Goal: Task Accomplishment & Management: Manage account settings

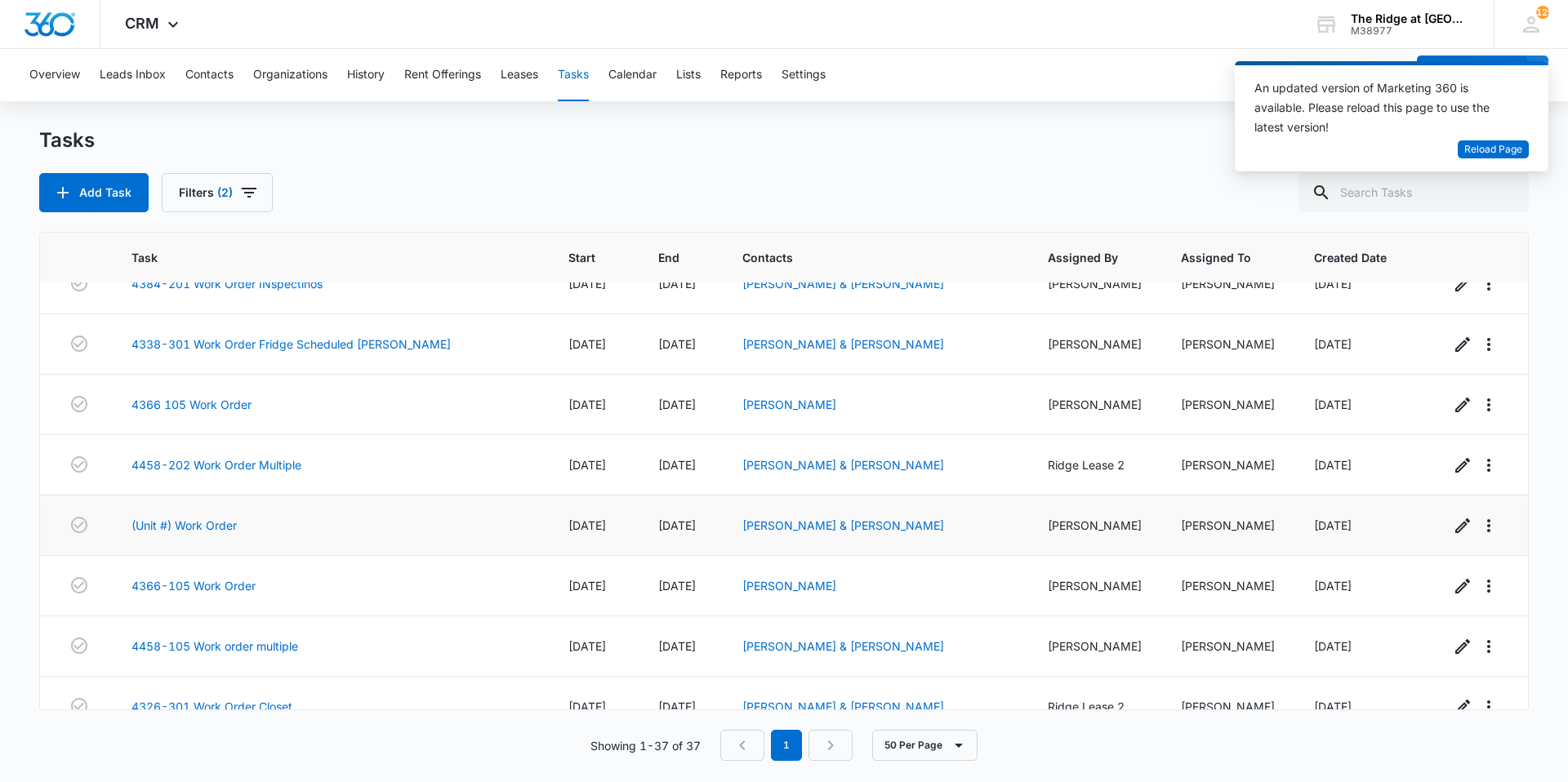
scroll to position [1306, 0]
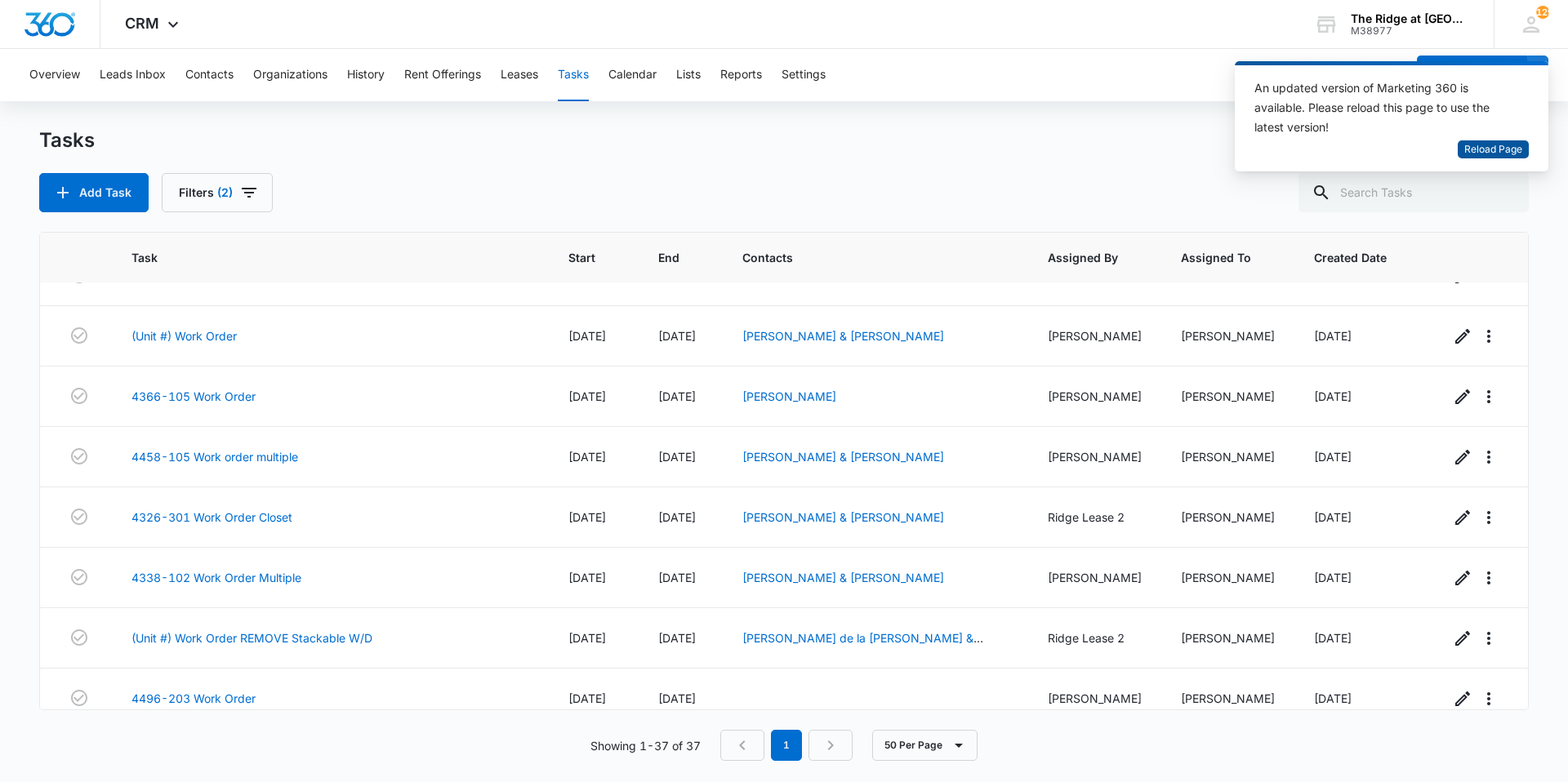
click at [1474, 155] on span "Reload Page" at bounding box center [1493, 150] width 58 height 15
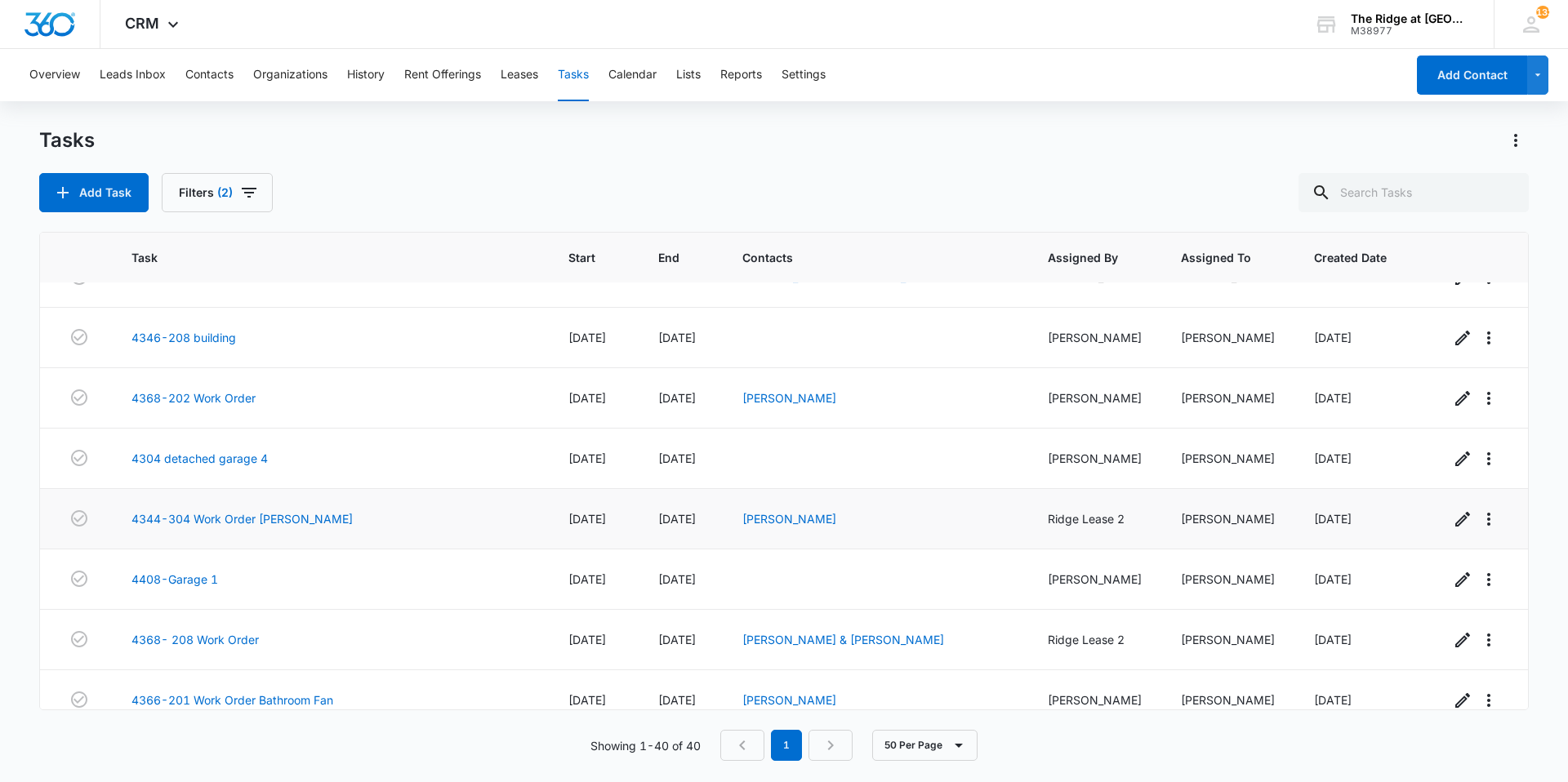
scroll to position [1989, 0]
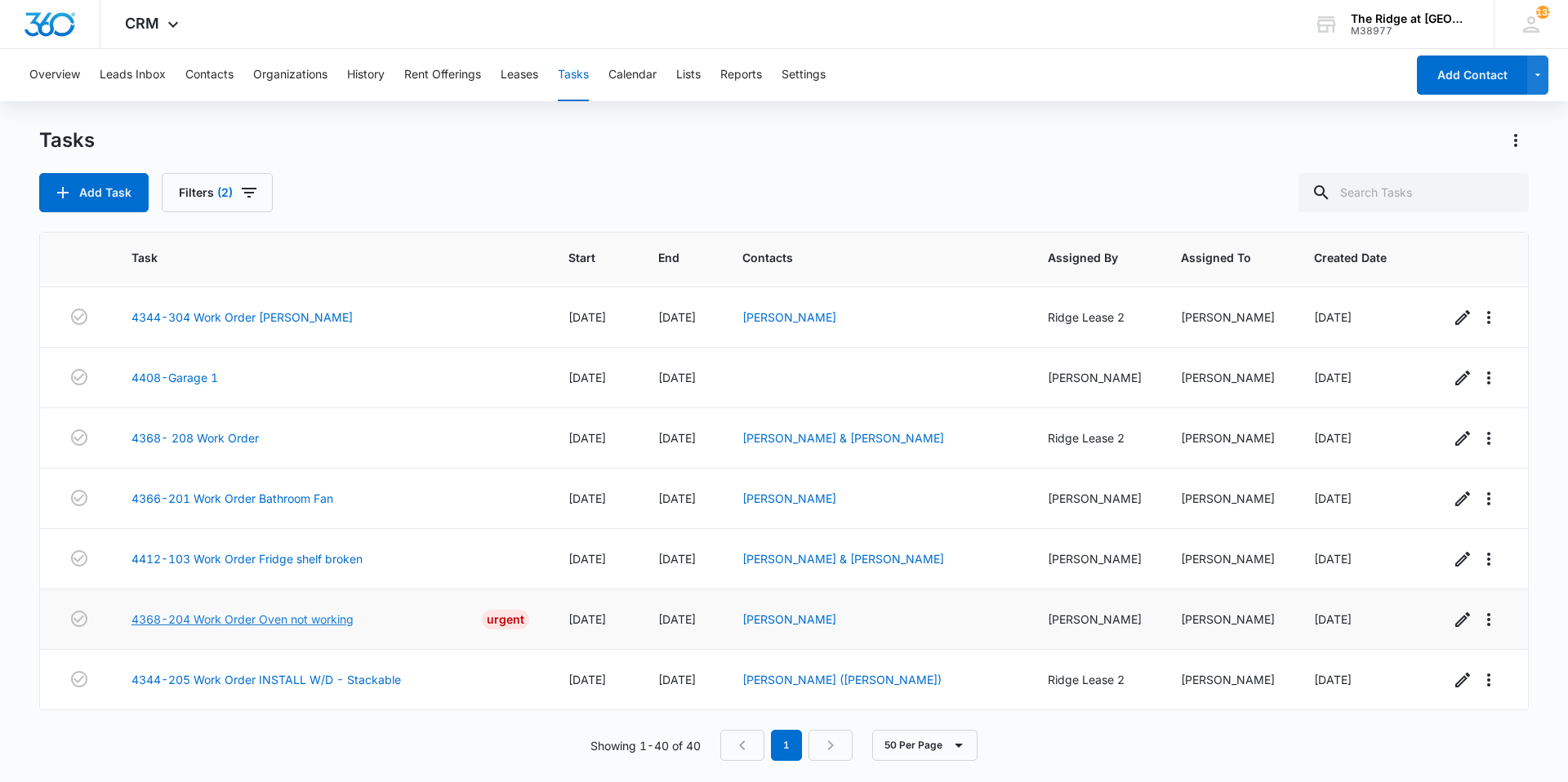
click at [279, 614] on link "4368-204 Work Order Oven not working" at bounding box center [242, 619] width 222 height 17
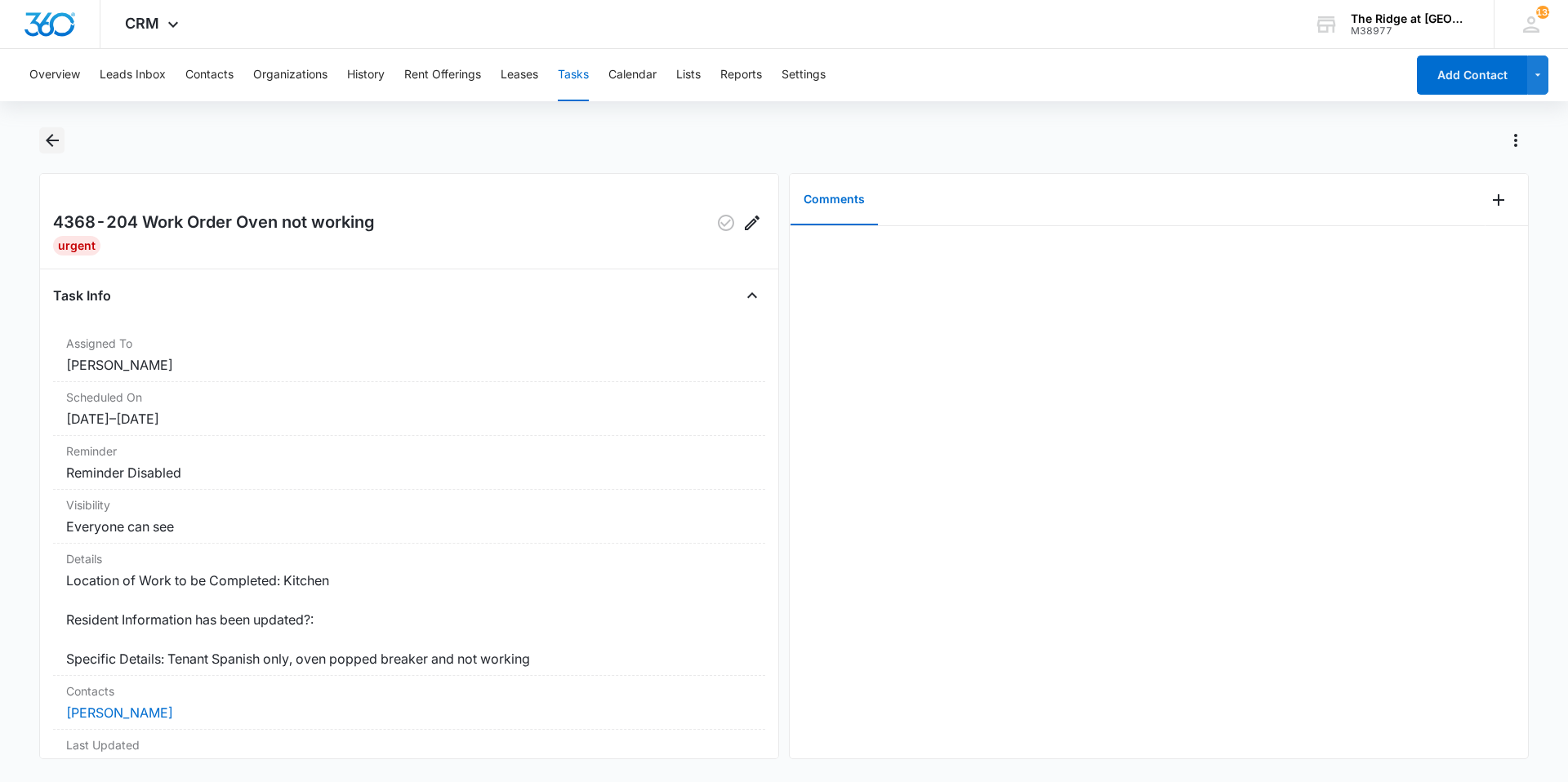
click at [58, 134] on icon "Back" at bounding box center [52, 140] width 20 height 20
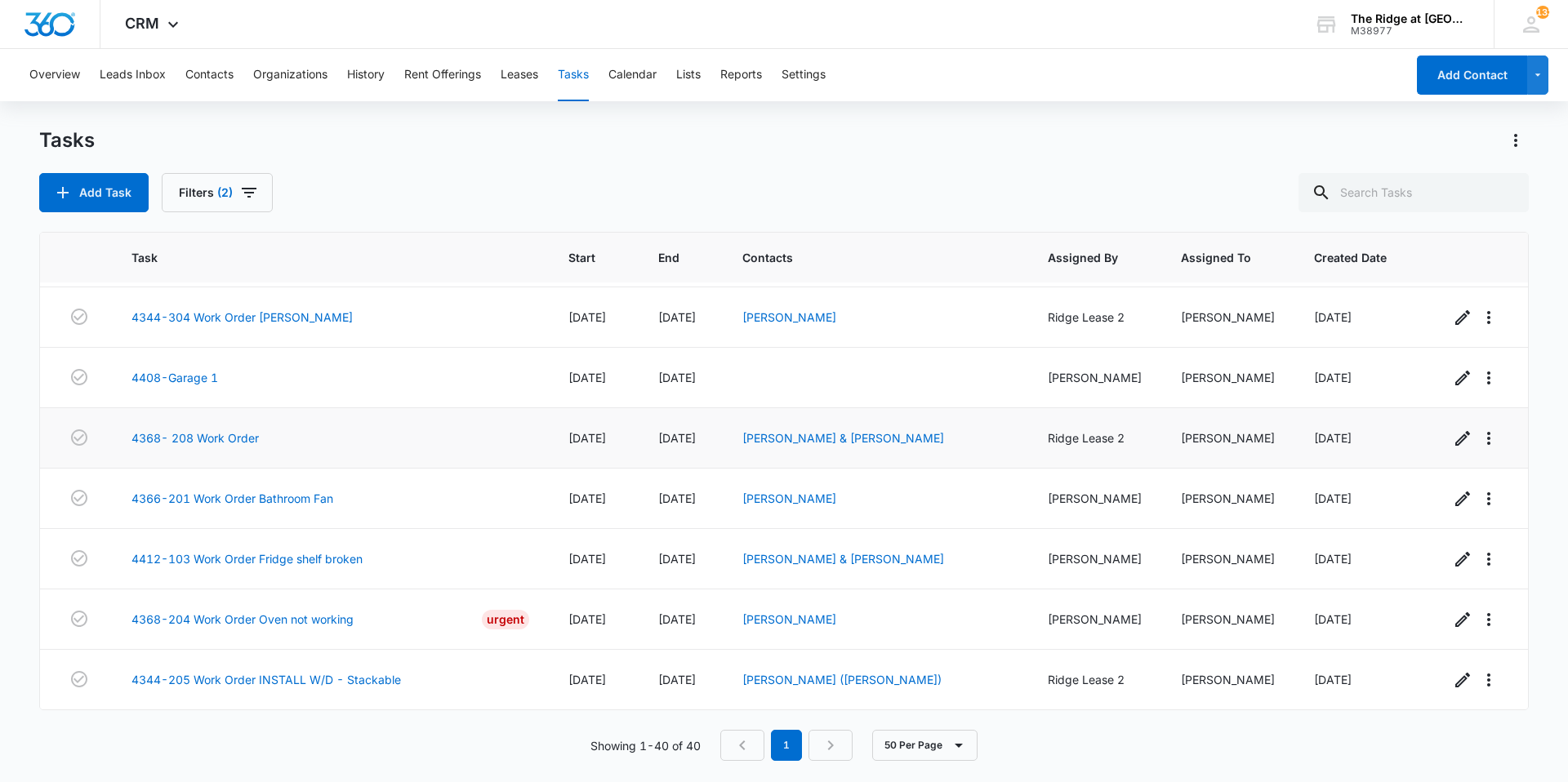
scroll to position [1908, 0]
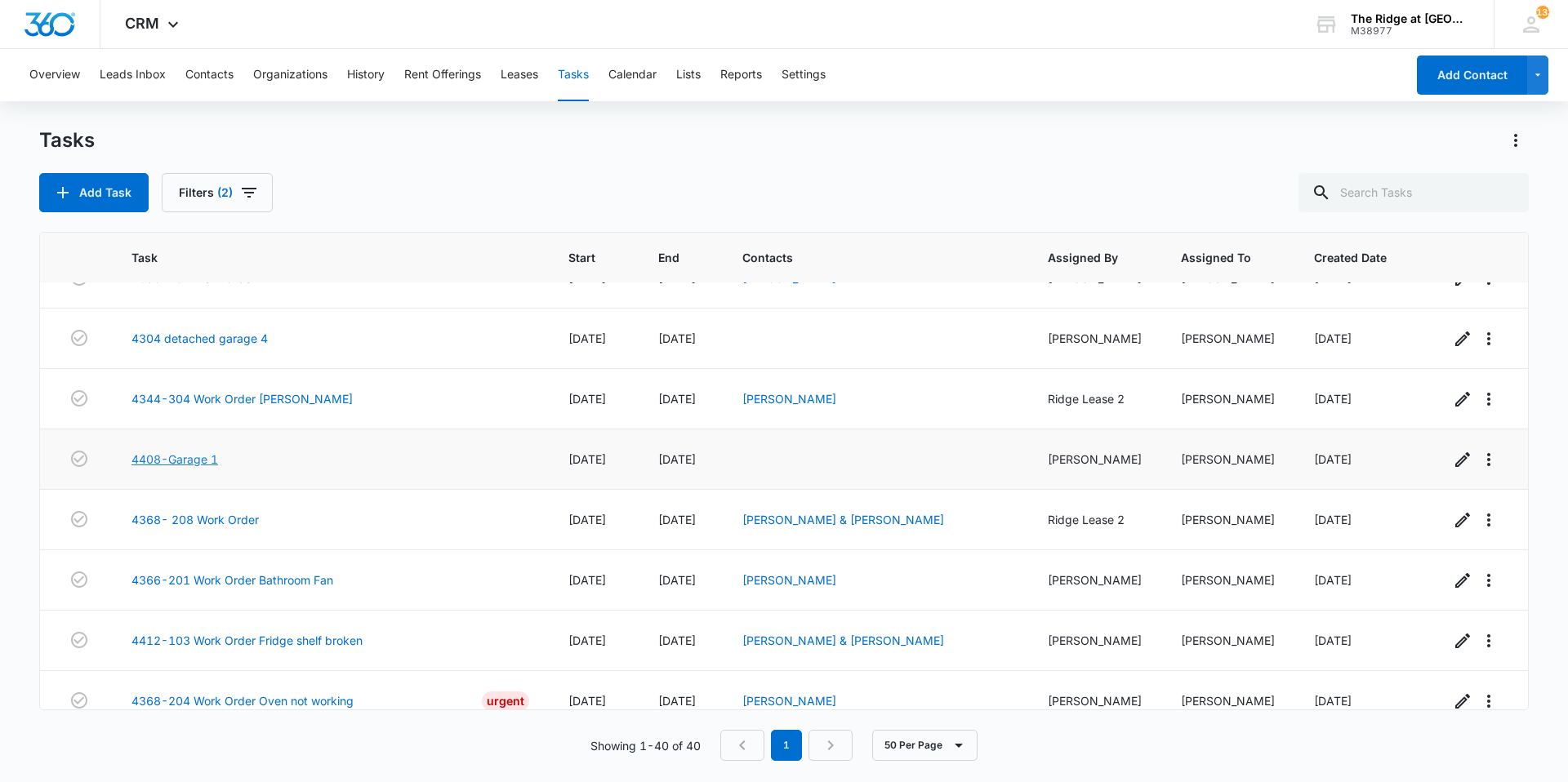
click at [210, 464] on link "4408-Garage 1" at bounding box center [175, 459] width 87 height 17
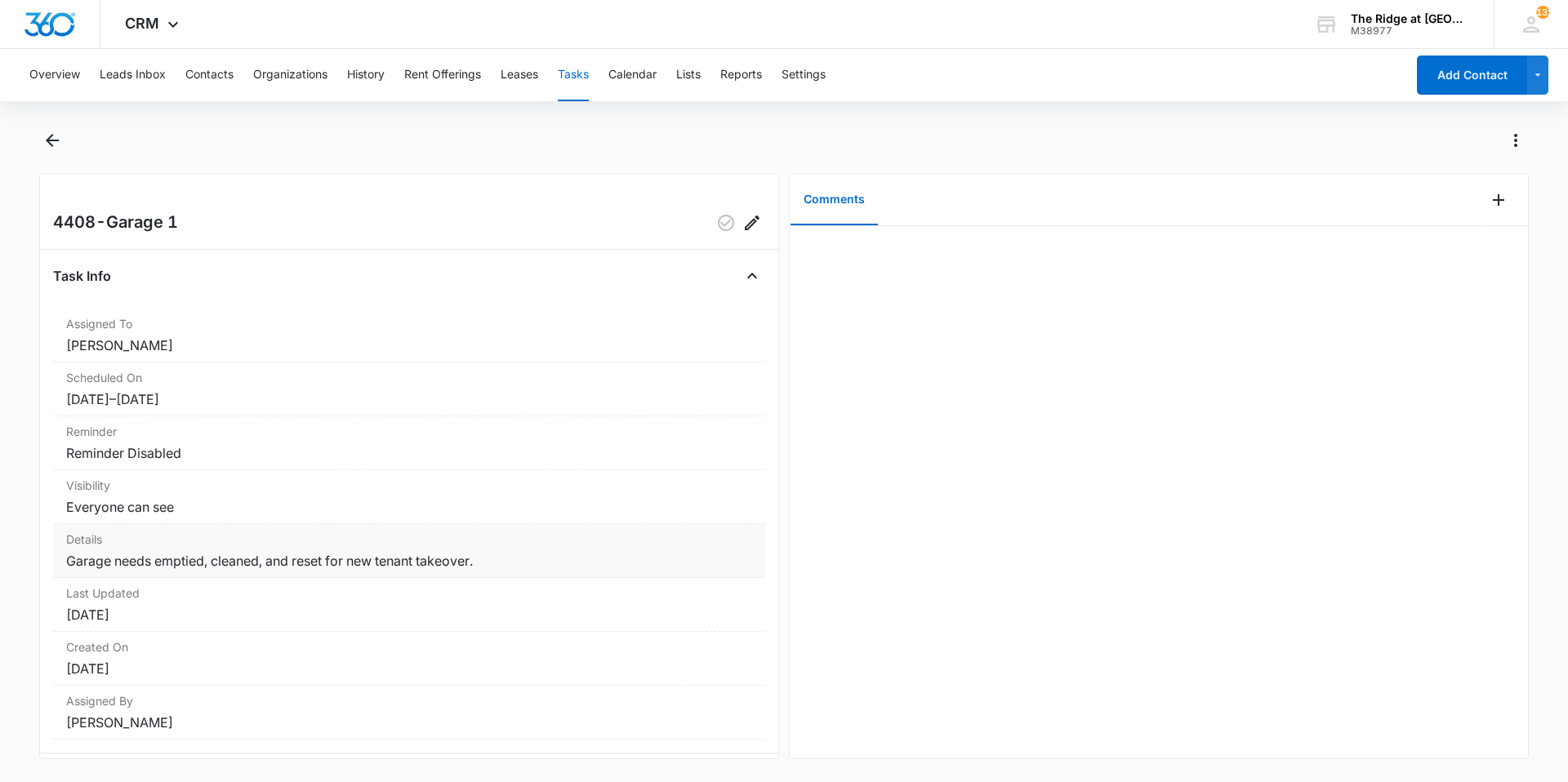
click at [231, 560] on dd "Garage needs emptied, cleaned, and reset for new tenant takeover." at bounding box center [409, 560] width 686 height 20
drag, startPoint x: 213, startPoint y: 564, endPoint x: 259, endPoint y: 565, distance: 46.0
click at [259, 565] on dd "Garage needs emptied, cleaned, and reset for new tenant takeover." at bounding box center [409, 560] width 686 height 20
click at [49, 134] on icon "Back" at bounding box center [52, 140] width 20 height 20
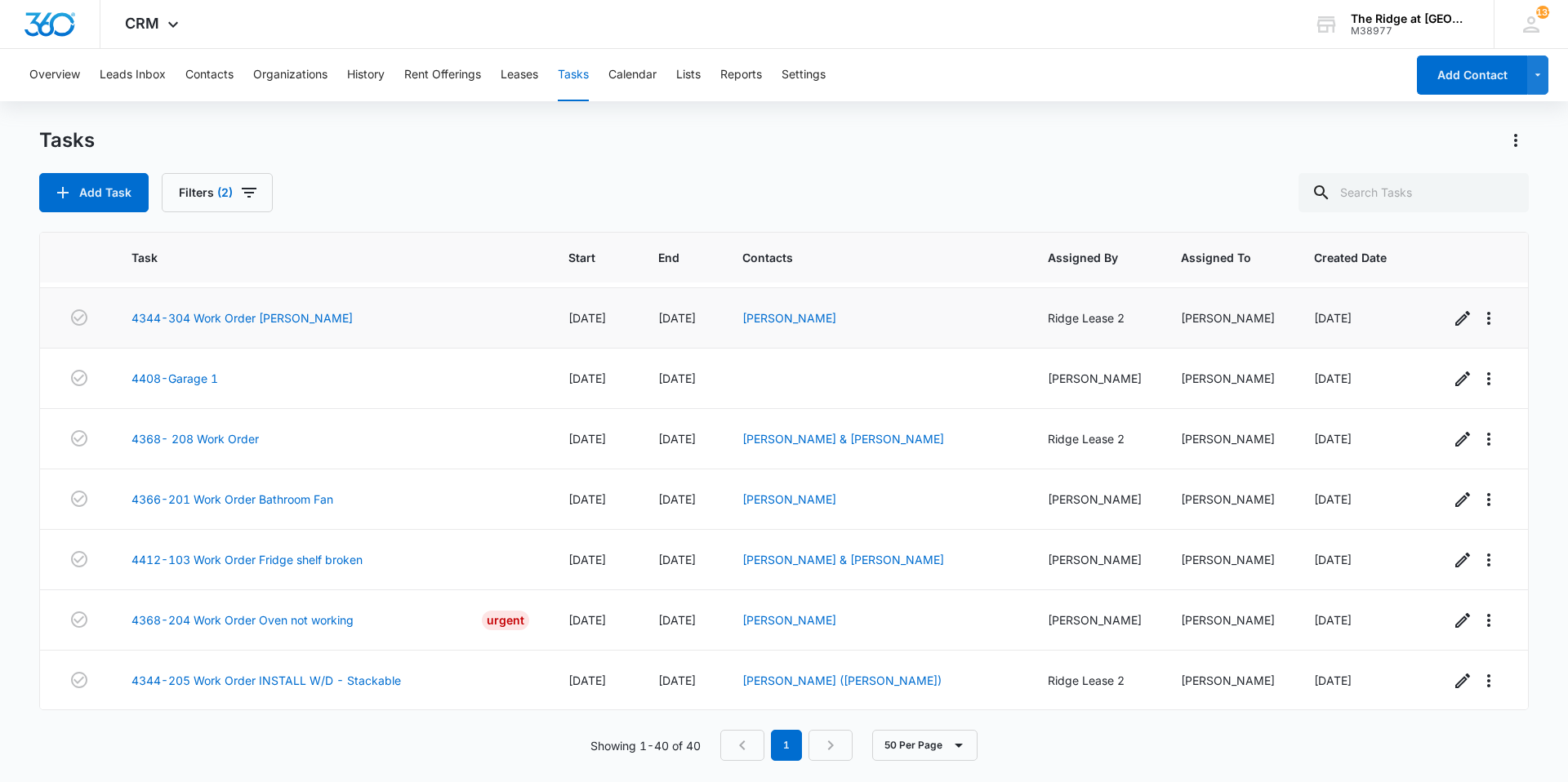
scroll to position [1744, 0]
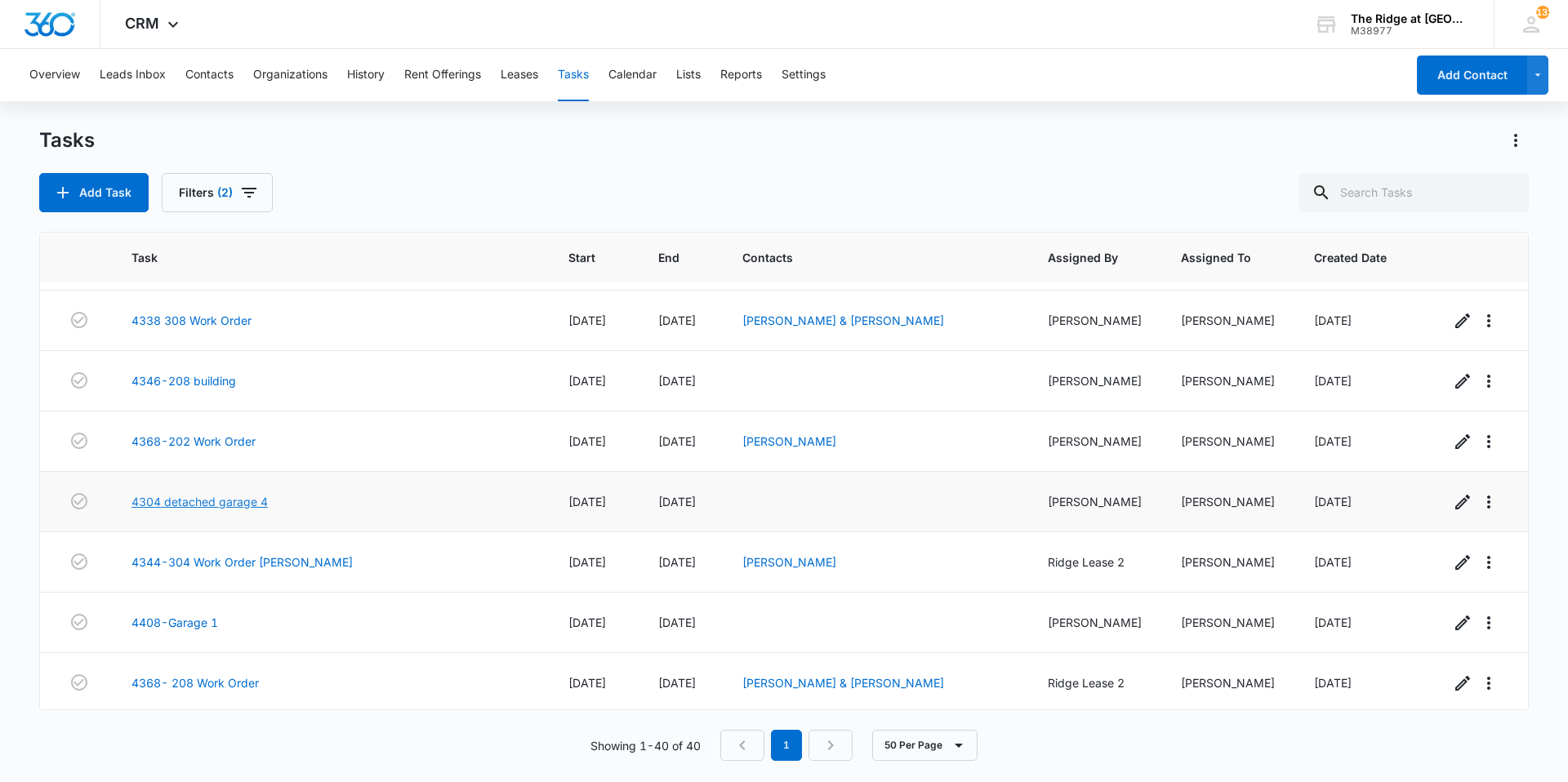
click at [209, 499] on link "4304 detached garage 4" at bounding box center [199, 501] width 136 height 17
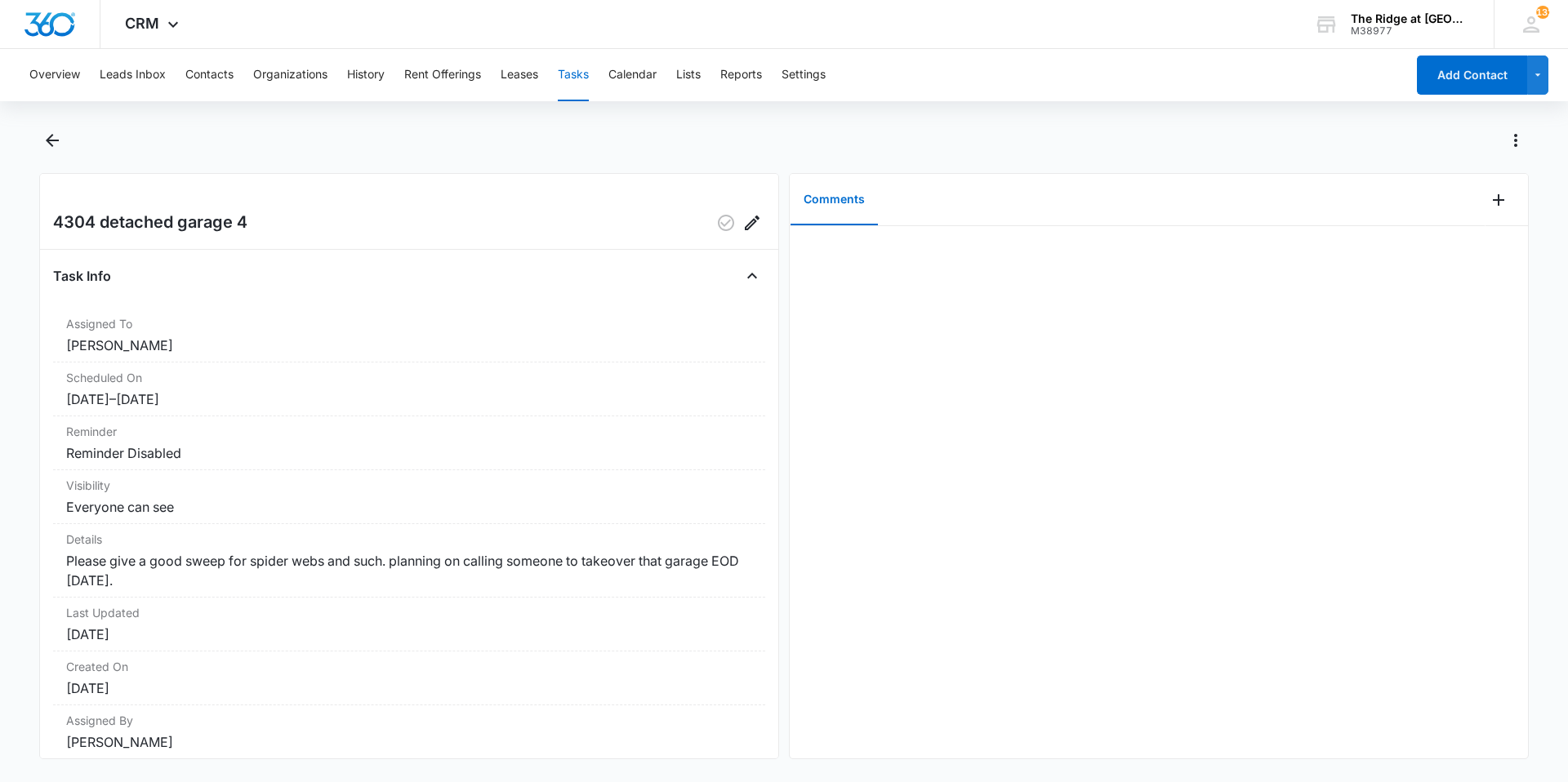
click at [89, 142] on div at bounding box center [801, 140] width 1454 height 26
click at [72, 146] on div at bounding box center [784, 151] width 1490 height 46
click at [63, 146] on button "Back" at bounding box center [52, 140] width 26 height 26
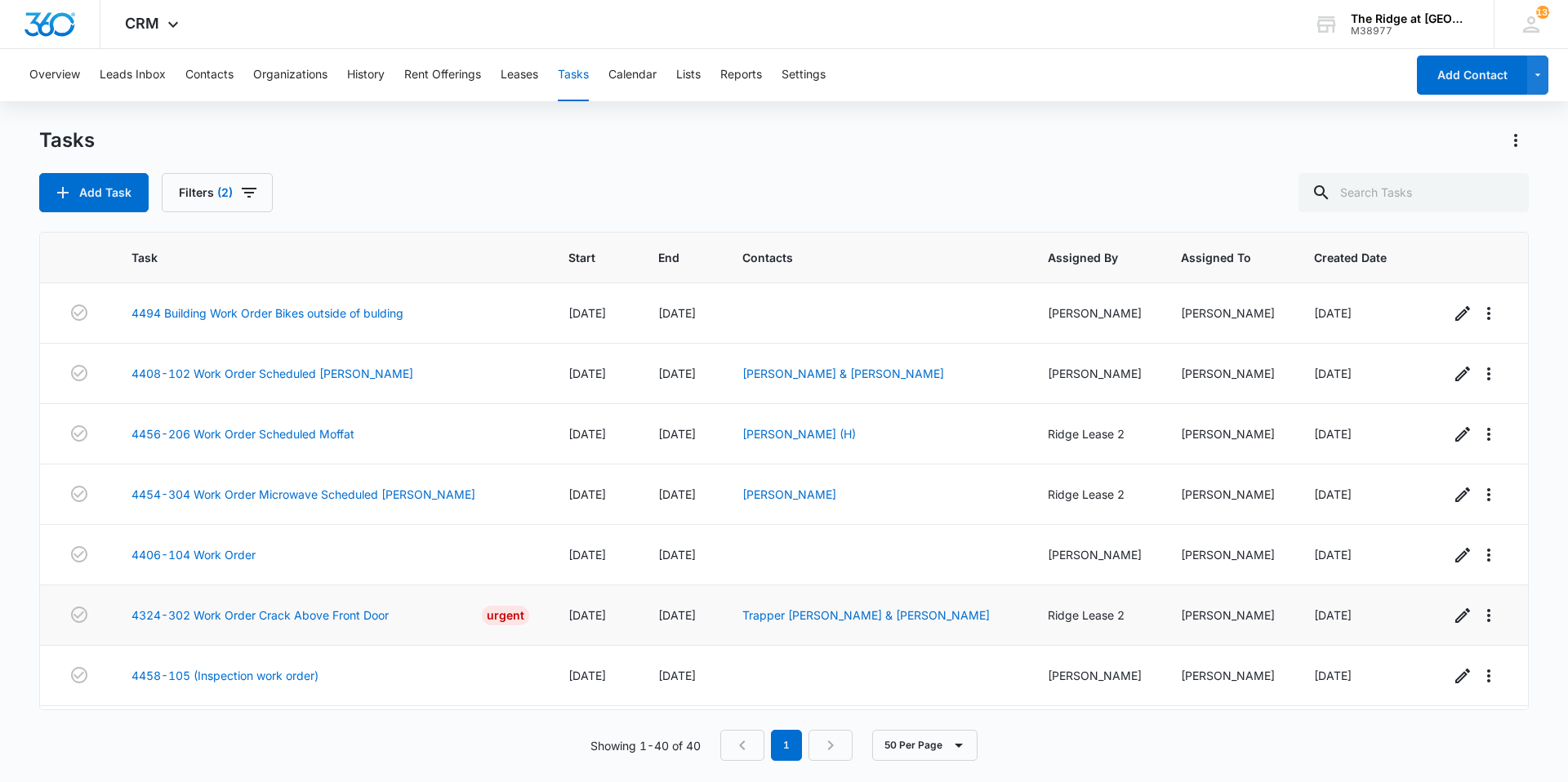
click at [784, 625] on td "Trapper Sutterfield & Emily Wright" at bounding box center [875, 615] width 306 height 60
click at [781, 620] on link "Trapper Sutterfield & Emily Wright" at bounding box center [866, 615] width 248 height 14
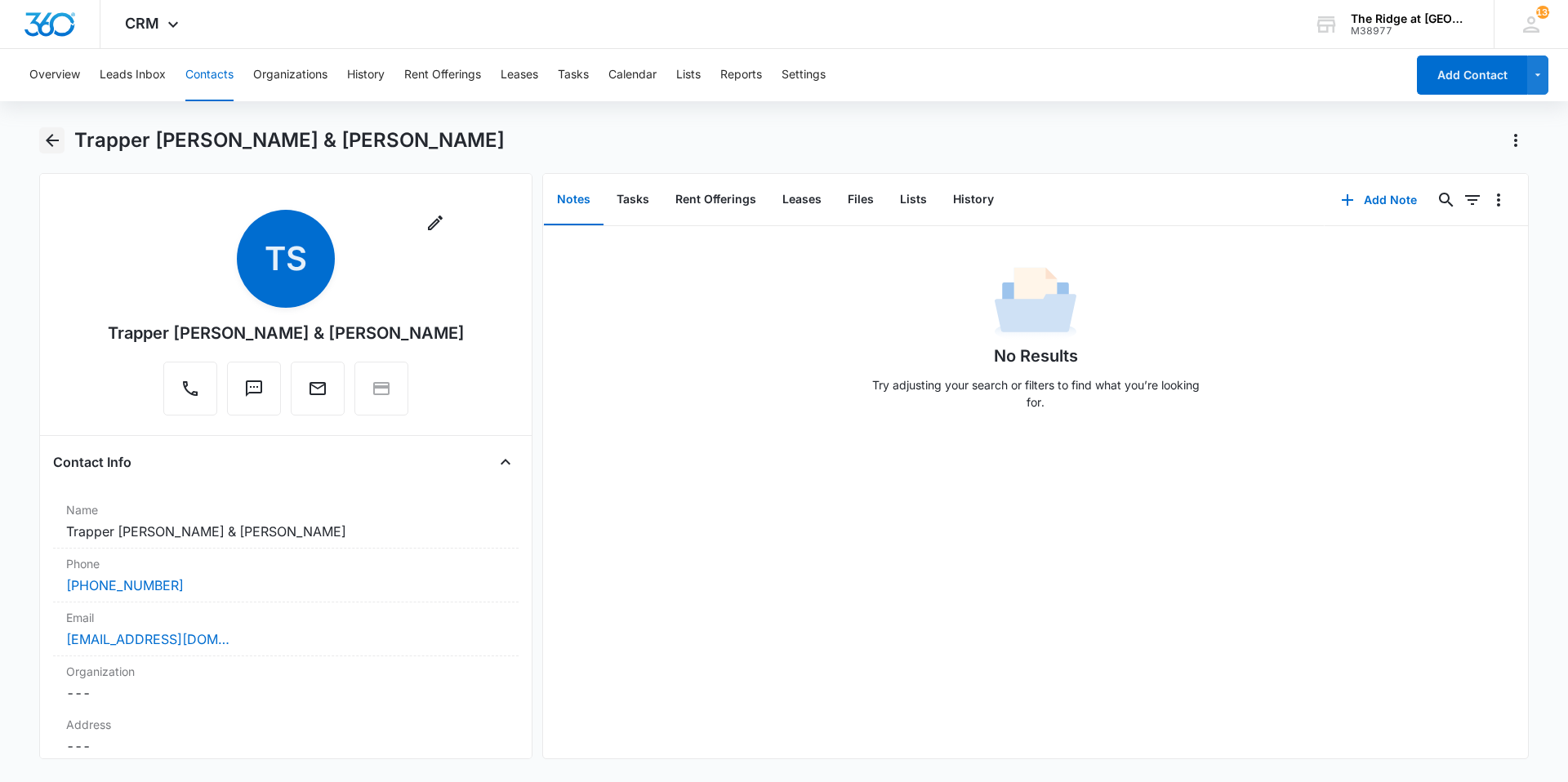
click at [47, 147] on icon "Back" at bounding box center [52, 140] width 20 height 20
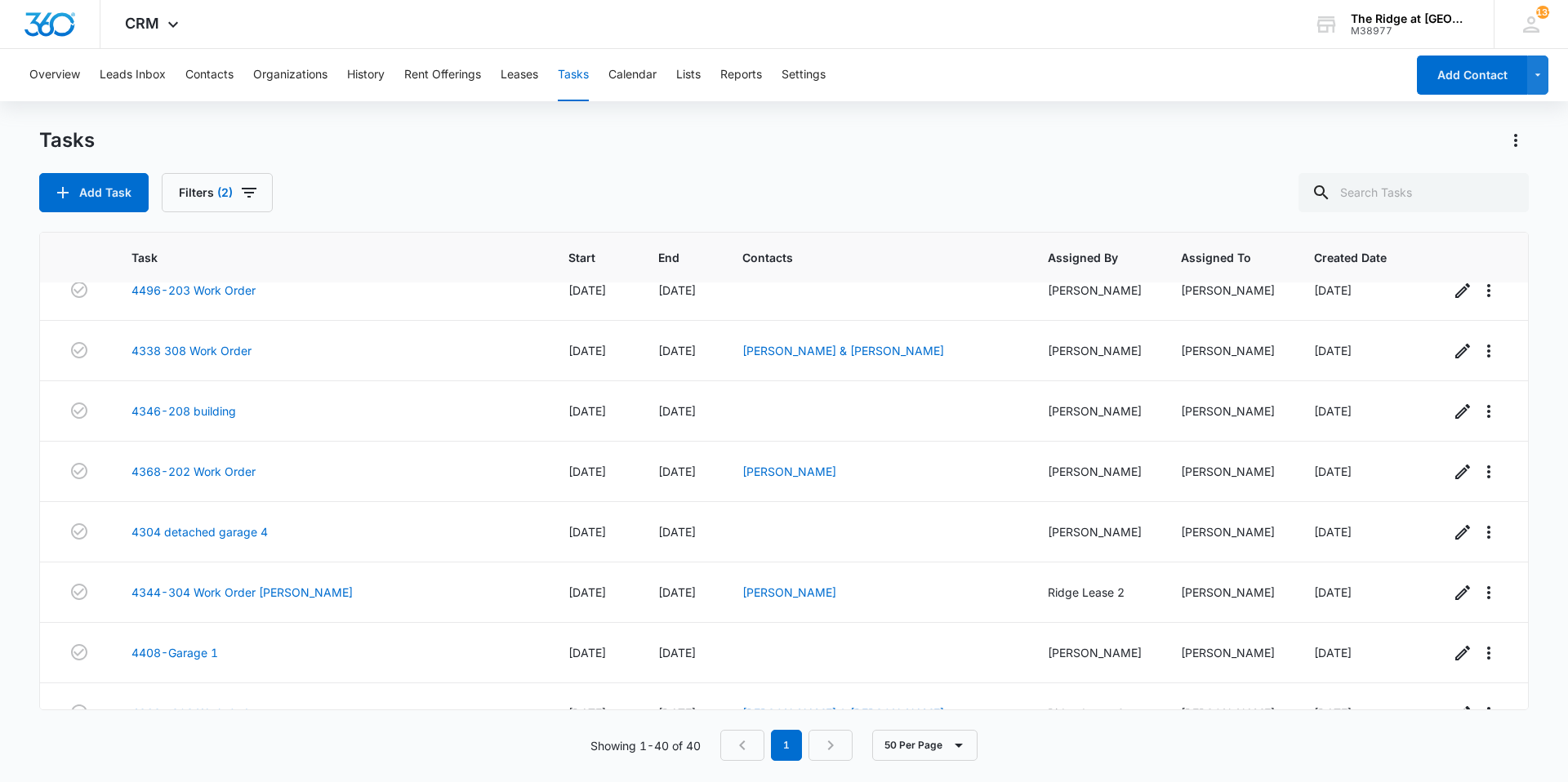
scroll to position [1989, 0]
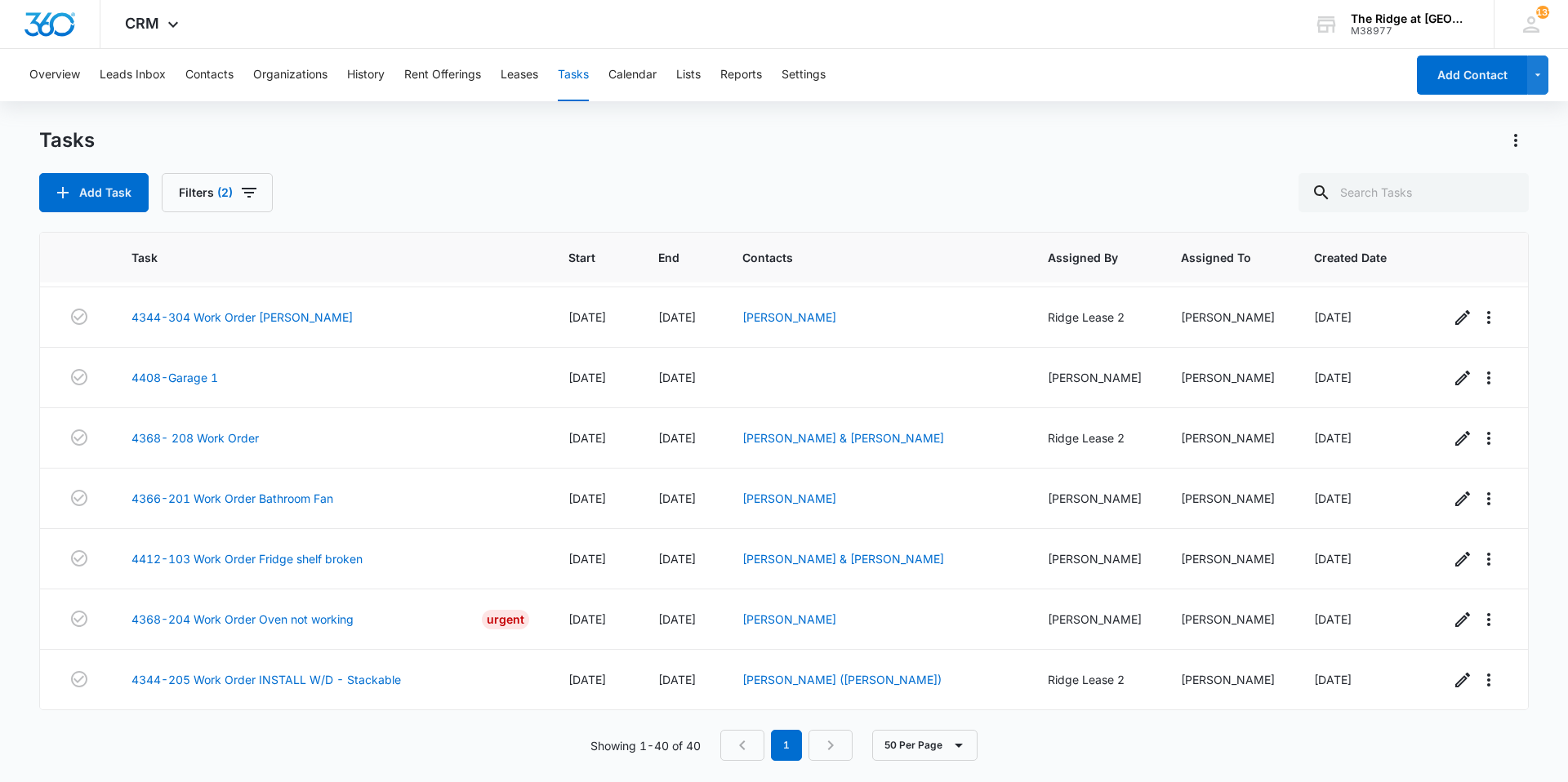
click at [477, 178] on div "Add Task Filters (2)" at bounding box center [784, 192] width 1490 height 39
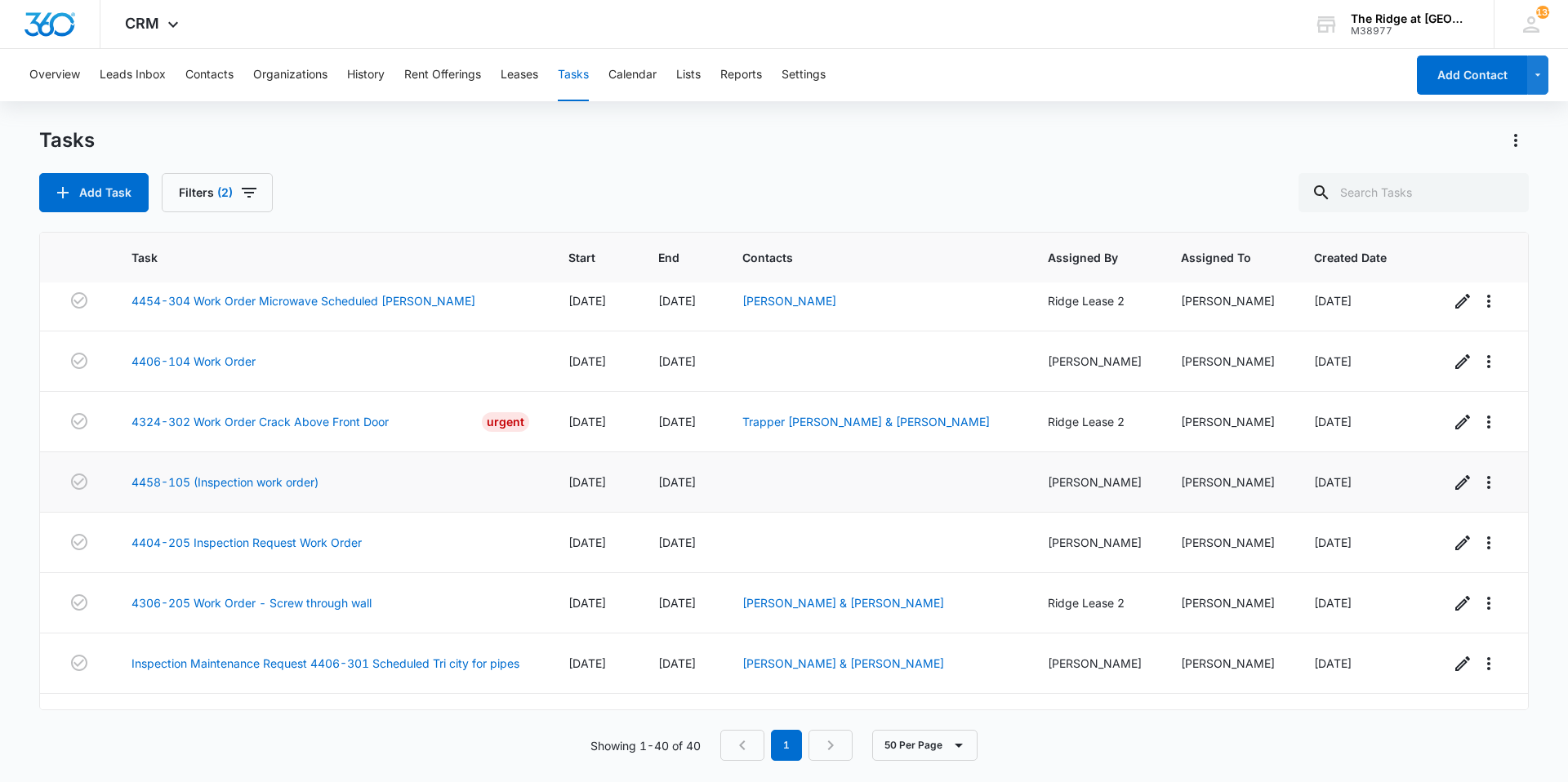
scroll to position [0, 0]
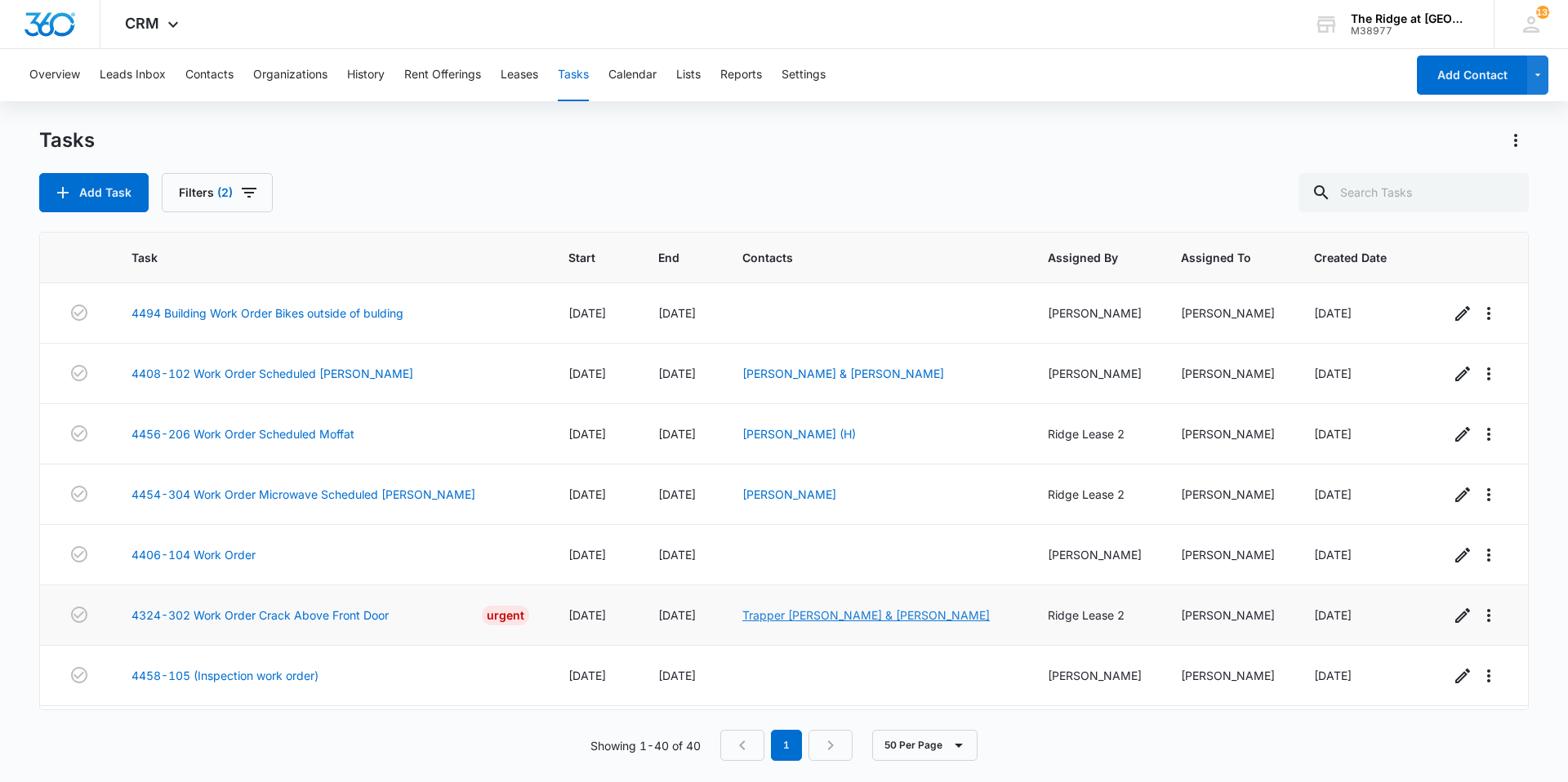
click at [763, 609] on link "Trapper Sutterfield & Emily Wright" at bounding box center [866, 615] width 248 height 14
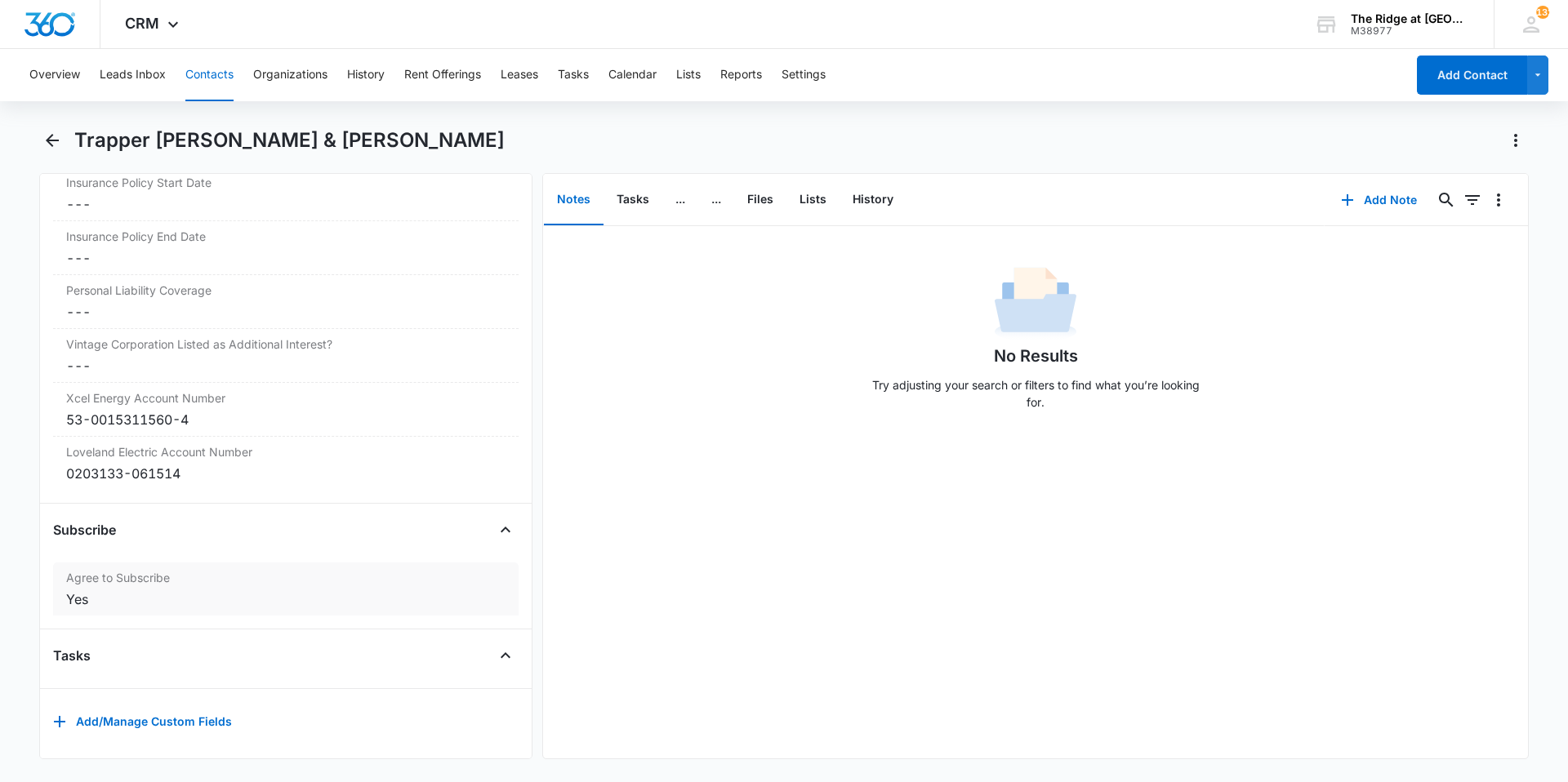
scroll to position [3552, 0]
click at [58, 143] on icon "Back" at bounding box center [52, 140] width 20 height 20
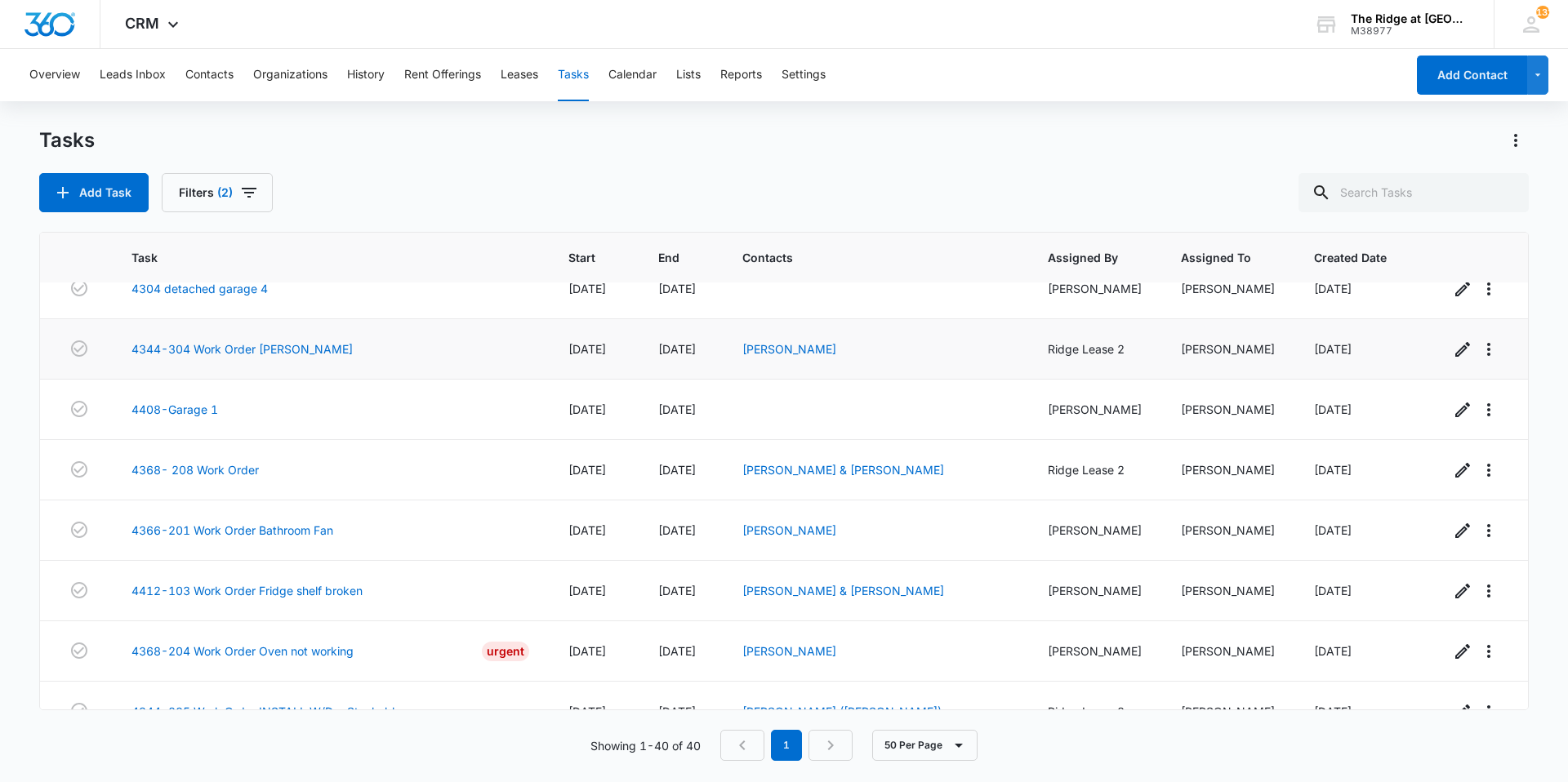
scroll to position [1989, 0]
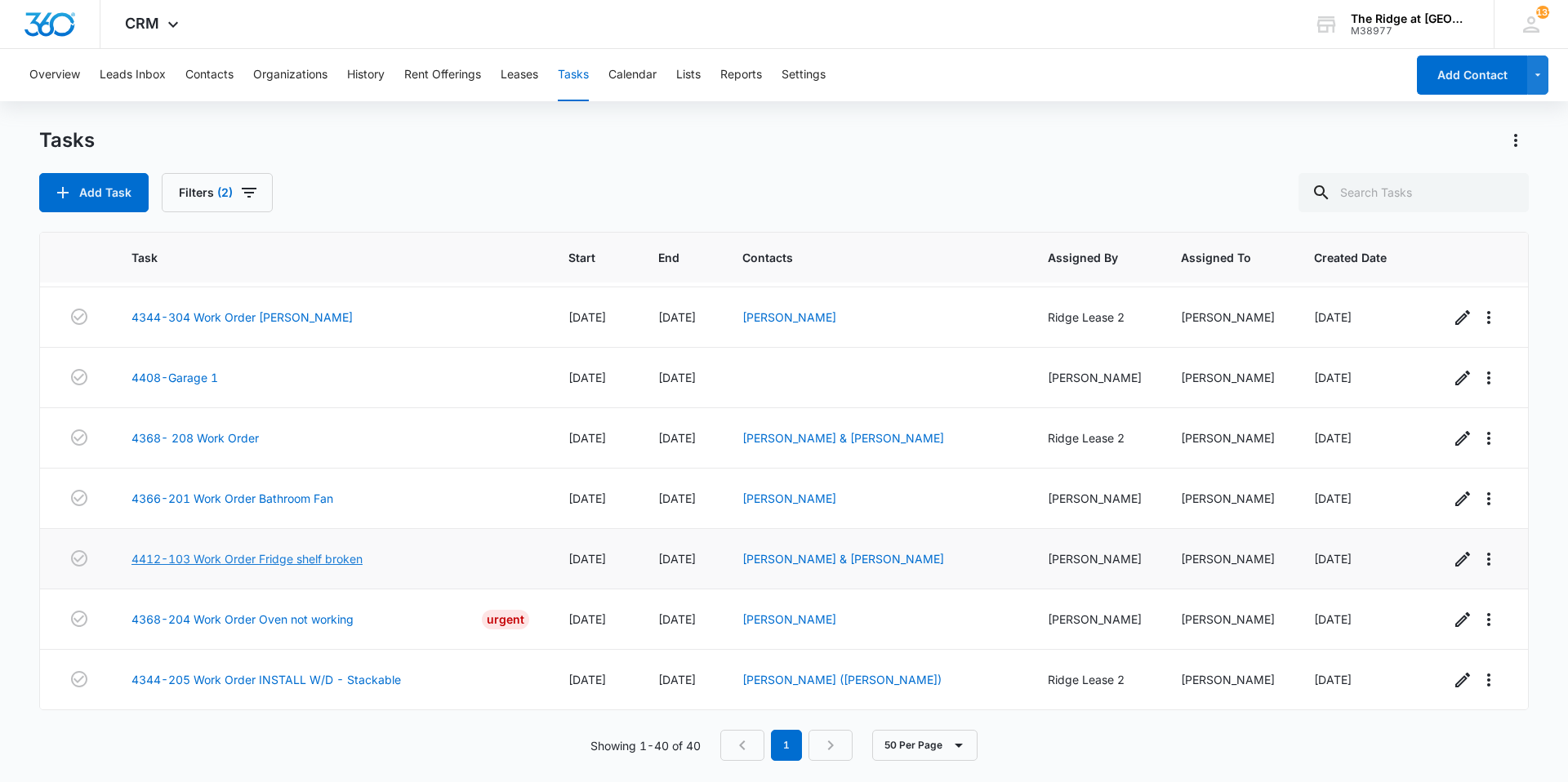
click at [234, 562] on link "4412-103 Work Order Fridge shelf broken" at bounding box center [246, 559] width 231 height 17
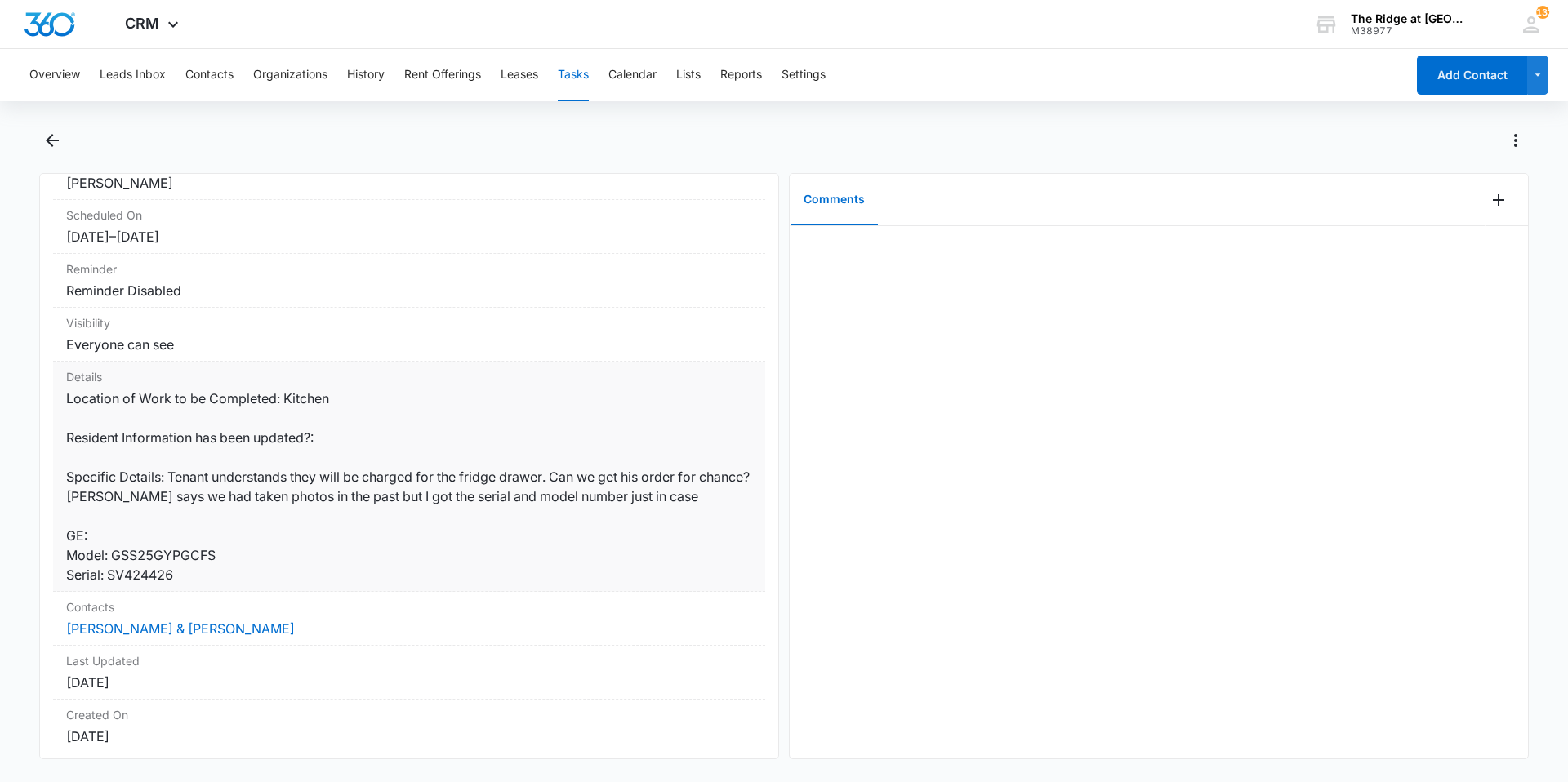
scroll to position [163, 0]
click at [249, 628] on link "[PERSON_NAME] & [PERSON_NAME]" at bounding box center [180, 627] width 229 height 16
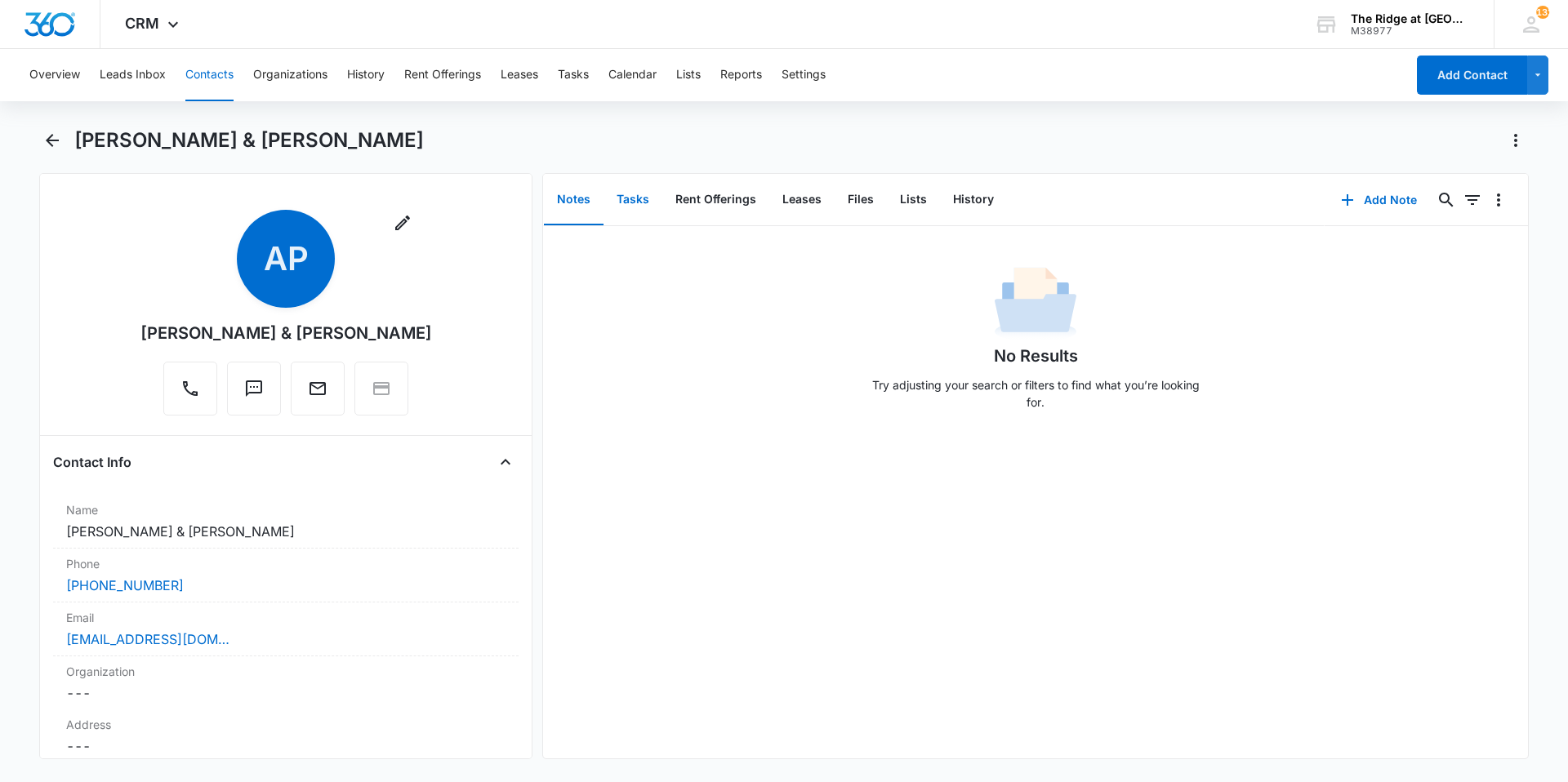
click at [650, 197] on button "Tasks" at bounding box center [632, 199] width 59 height 50
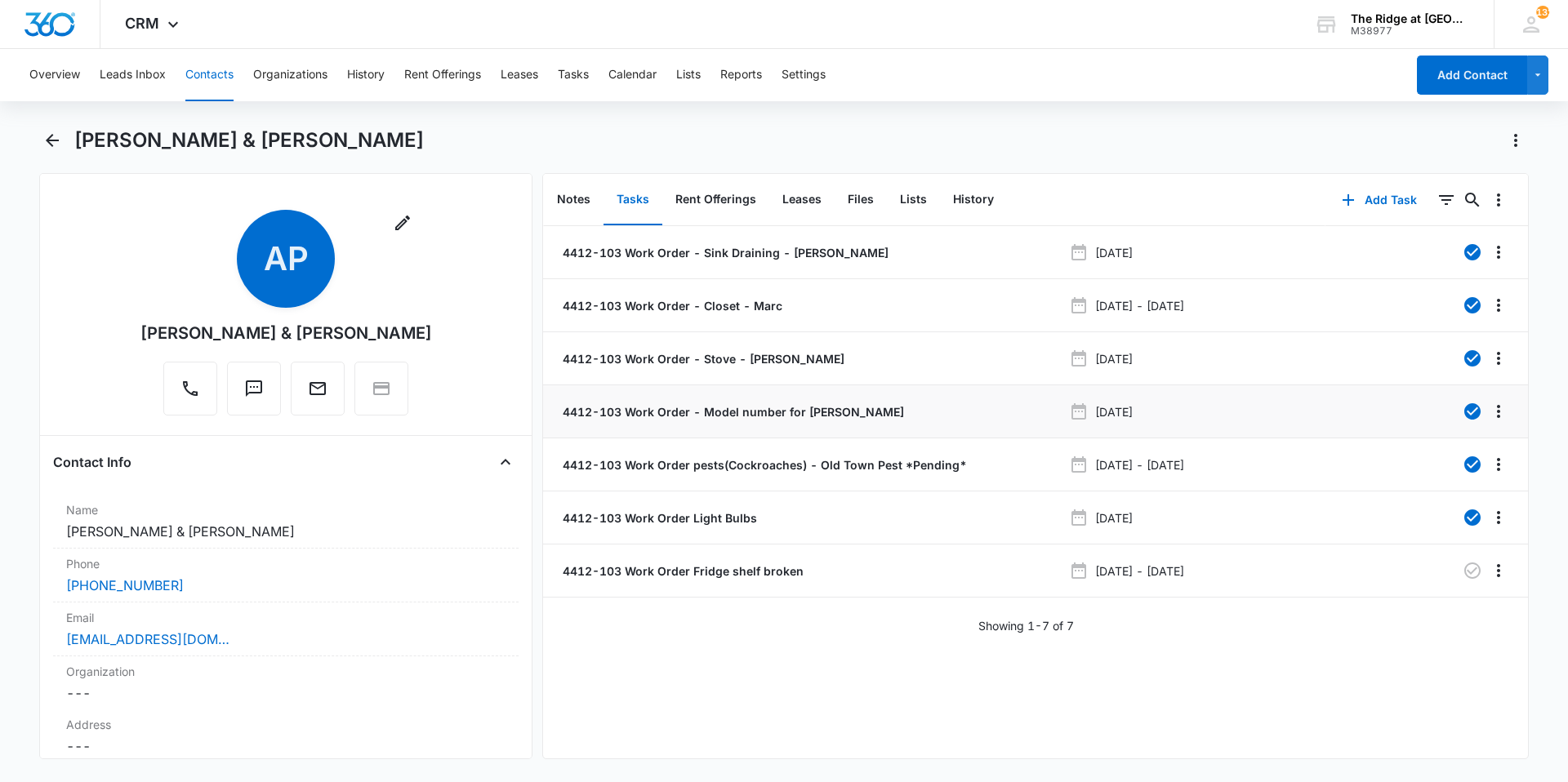
click at [722, 413] on p "4412-103 Work Order - Model number for Fridge - Ricardo" at bounding box center [731, 412] width 345 height 17
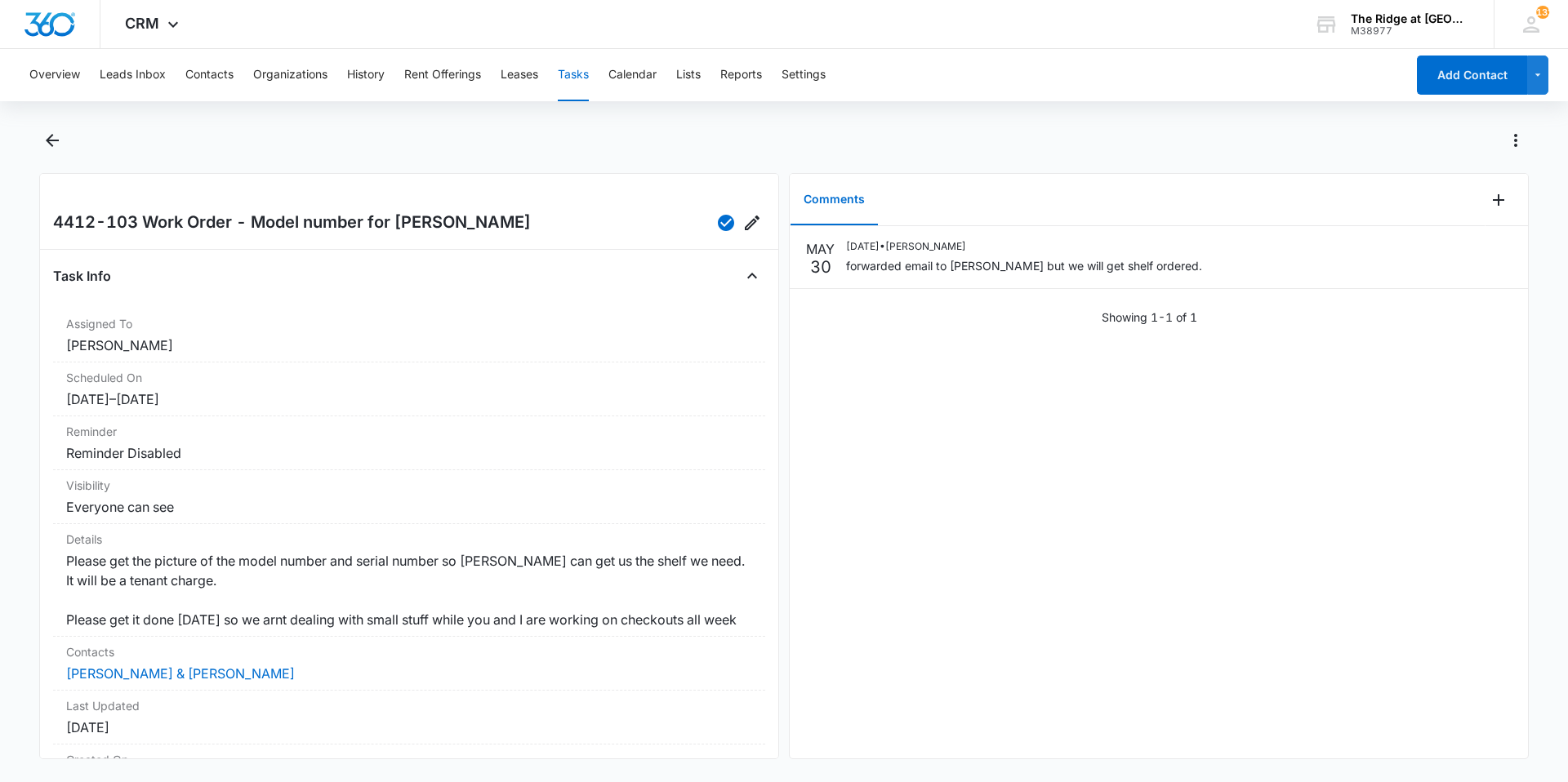
click at [37, 131] on main "4412-103 Work Order - Model number for Fridge - Ricardo Task Info Assigned To R…" at bounding box center [784, 453] width 1568 height 651
click at [45, 136] on icon "Back" at bounding box center [52, 140] width 20 height 20
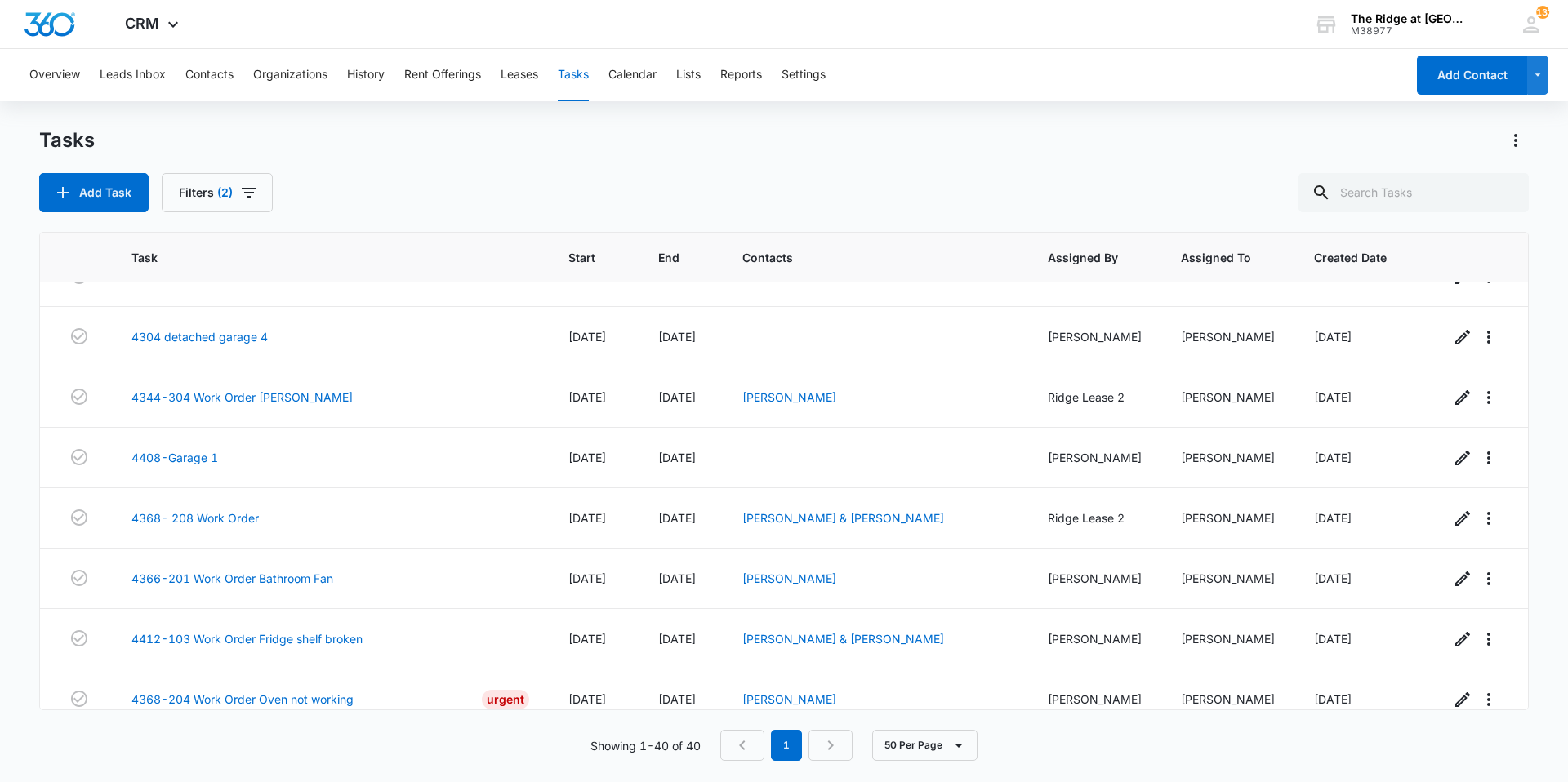
scroll to position [1989, 0]
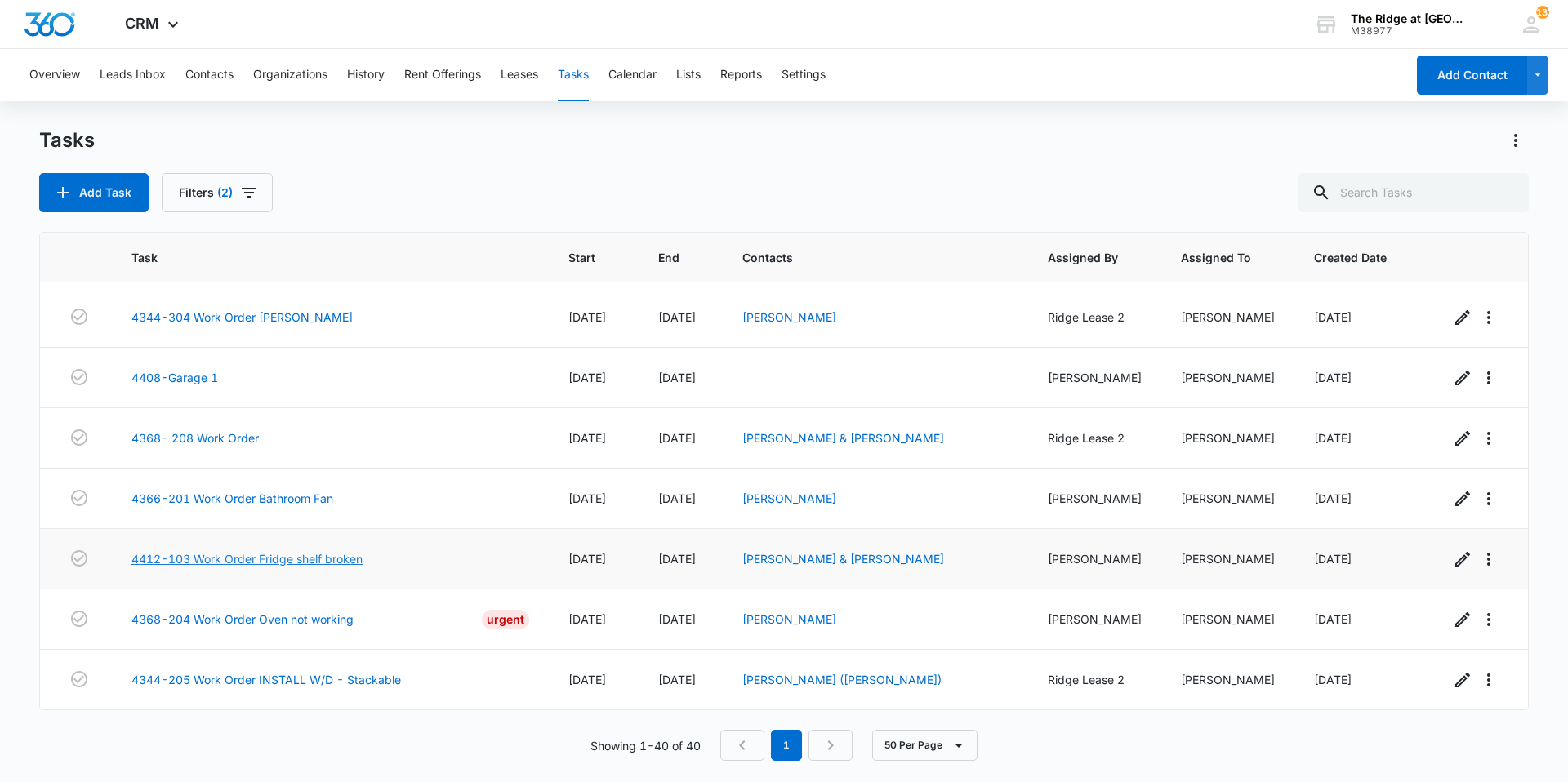
click at [212, 565] on link "4412-103 Work Order Fridge shelf broken" at bounding box center [246, 559] width 231 height 17
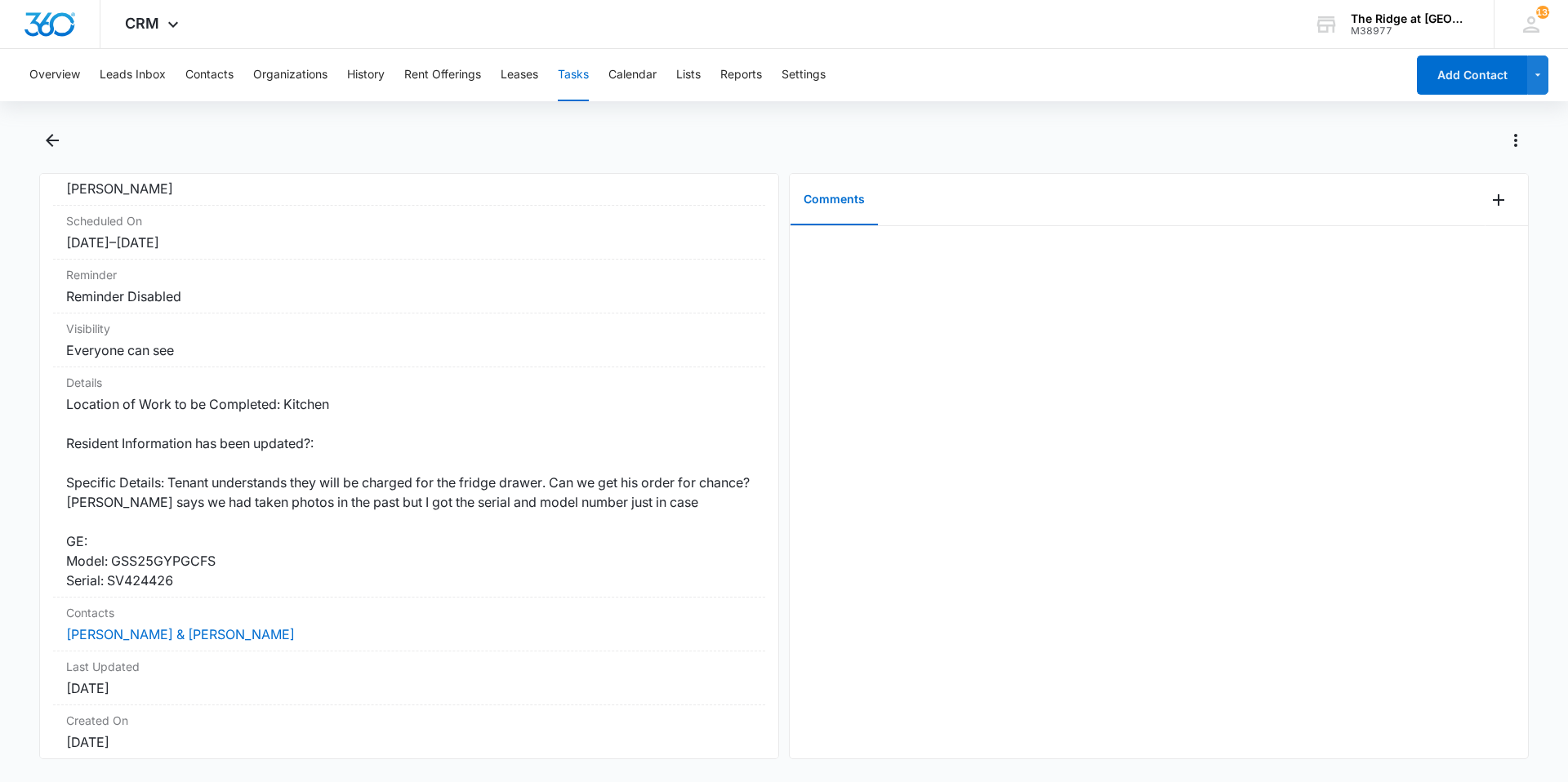
scroll to position [163, 0]
